Goal: Check status: Check status

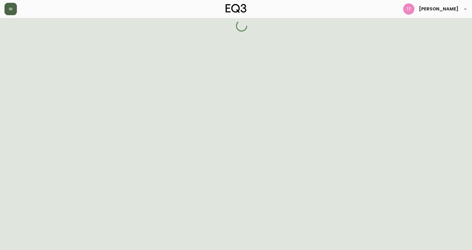
click at [9, 8] on icon "button" at bounding box center [10, 9] width 4 height 4
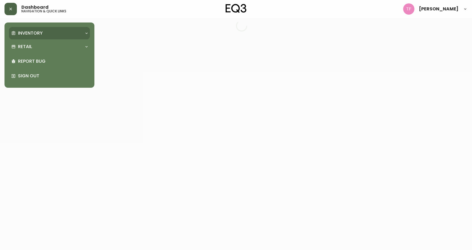
click at [28, 36] on p "Inventory" at bounding box center [30, 33] width 25 height 6
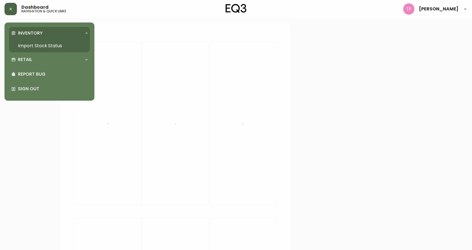
click at [32, 45] on link "Import Stock Status" at bounding box center [49, 45] width 81 height 13
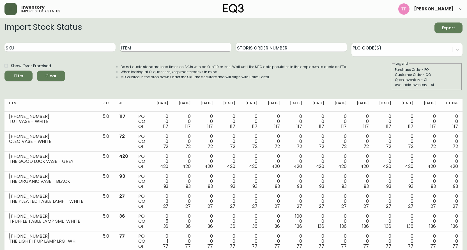
click at [157, 45] on input "Item" at bounding box center [175, 47] width 111 height 9
type input "KACIA CONSOLE"
click at [4, 70] on button "Filter" at bounding box center [18, 75] width 28 height 11
